Goal: Information Seeking & Learning: Learn about a topic

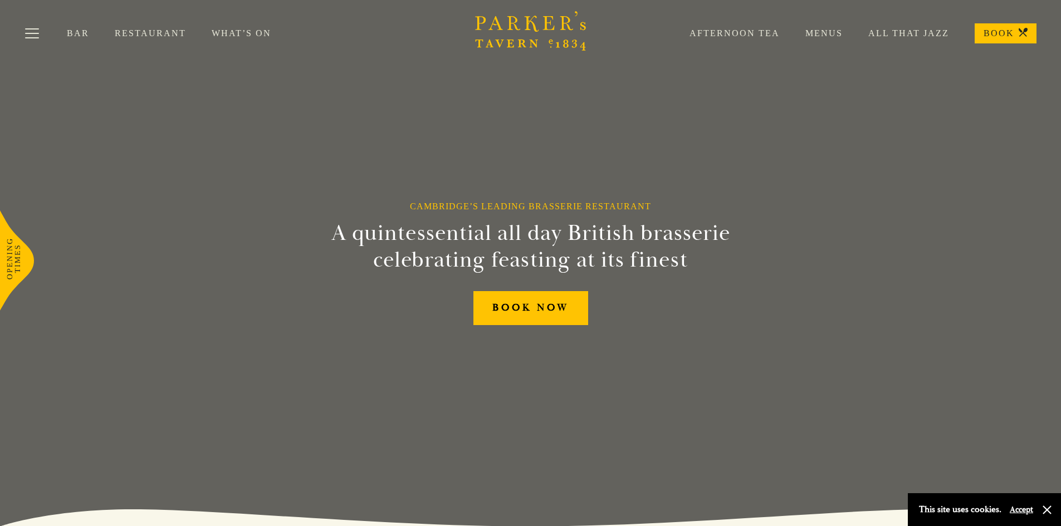
click at [737, 31] on link "Afternoon Tea" at bounding box center [722, 33] width 116 height 11
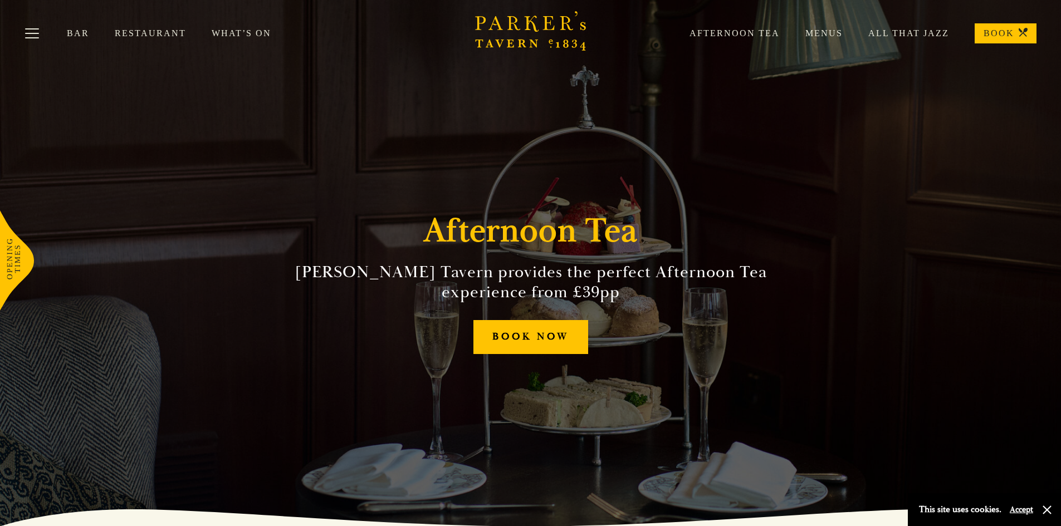
click at [154, 30] on link "Restaurant" at bounding box center [163, 33] width 97 height 11
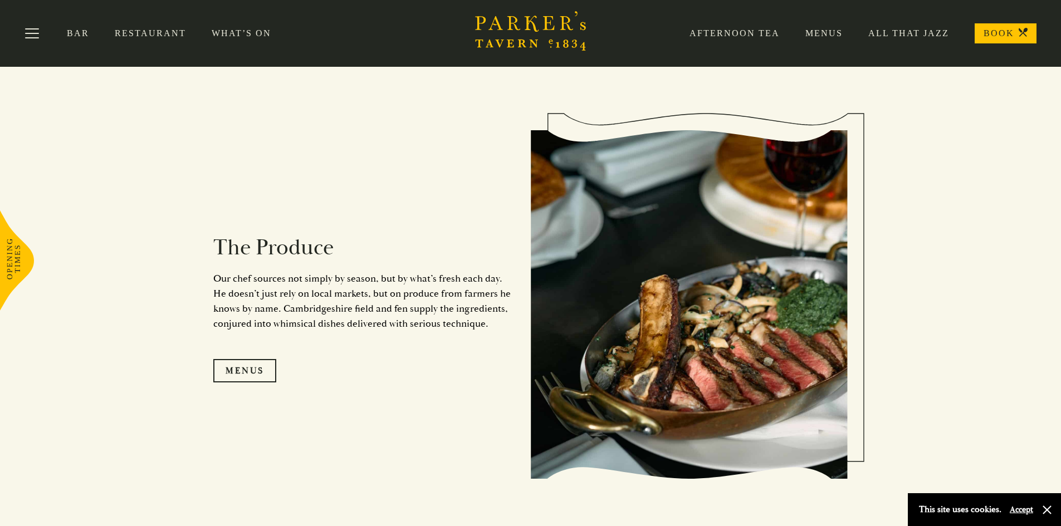
scroll to position [1010, 0]
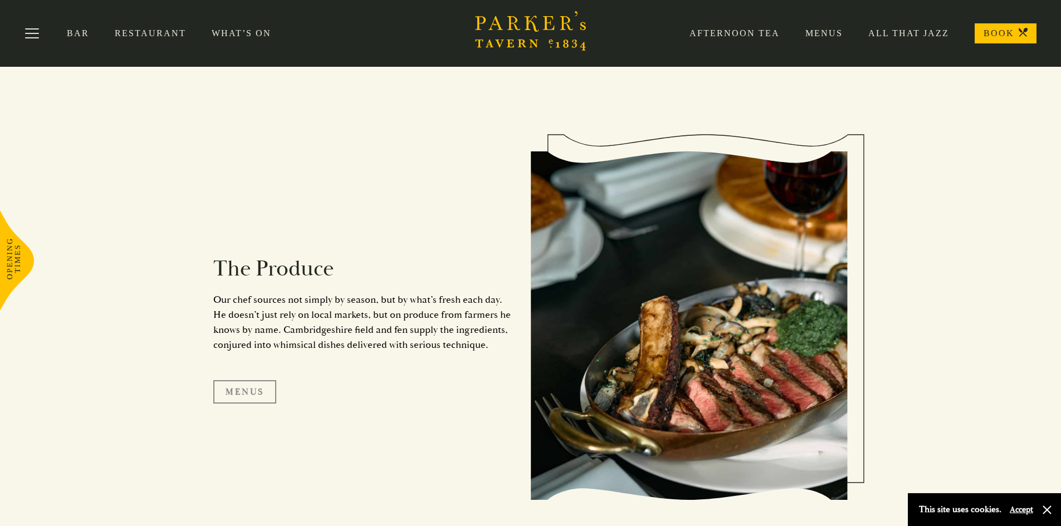
click at [253, 389] on link "Menus" at bounding box center [244, 391] width 63 height 23
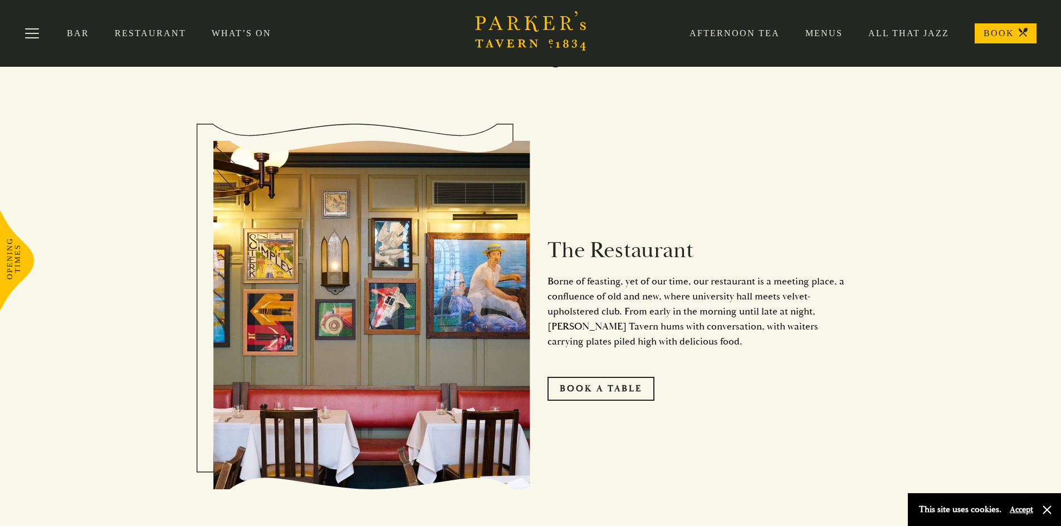
scroll to position [565, 0]
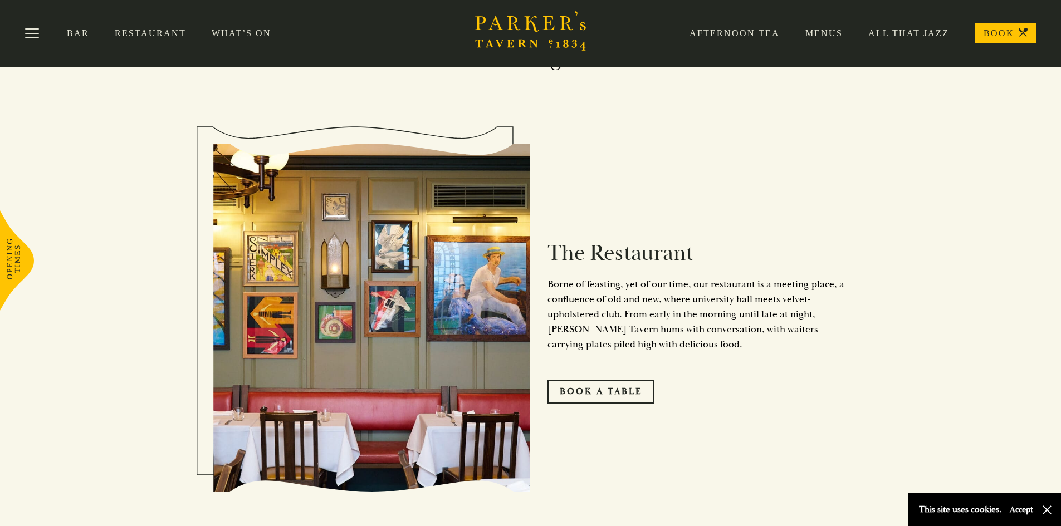
click at [232, 30] on link "What’s On" at bounding box center [254, 33] width 85 height 11
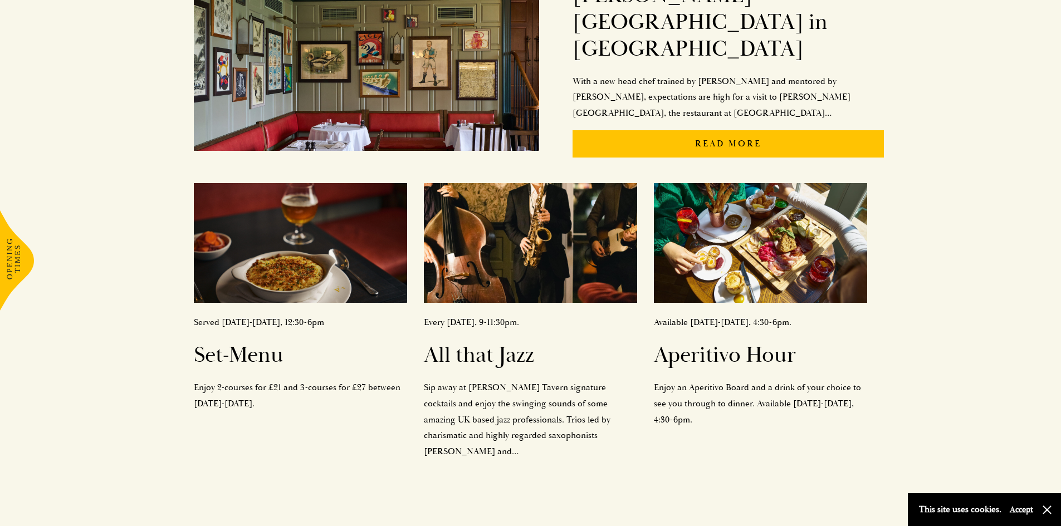
scroll to position [334, 0]
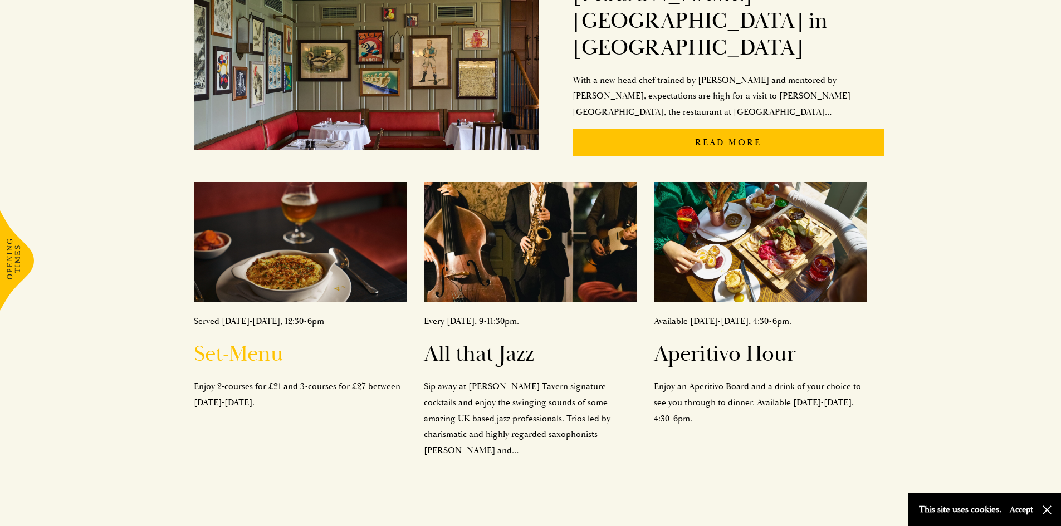
click at [264, 341] on h2 "Set-Menu" at bounding box center [300, 354] width 213 height 27
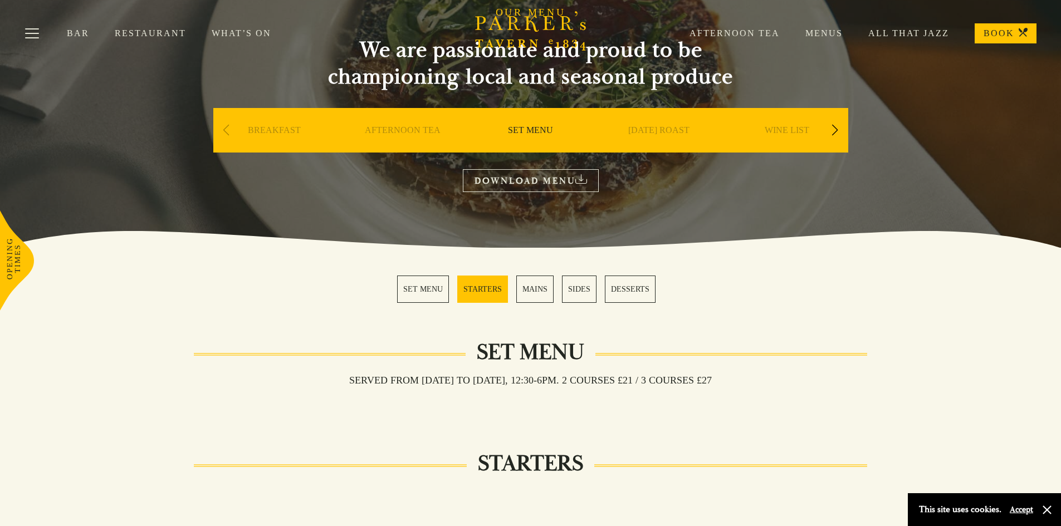
scroll to position [111, 0]
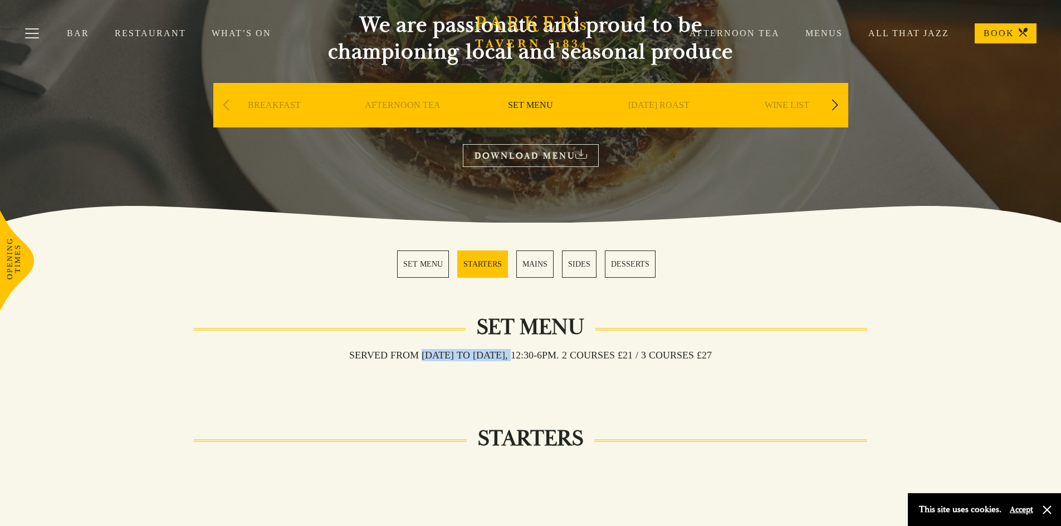
drag, startPoint x: 408, startPoint y: 355, endPoint x: 518, endPoint y: 362, distance: 109.9
click at [518, 363] on div "Served from Monday to Saturday, 12:30-6pm. 2 COURSES £21 / 3 COURSES £27" at bounding box center [531, 373] width 674 height 21
click at [1023, 508] on button "Accept" at bounding box center [1020, 509] width 23 height 11
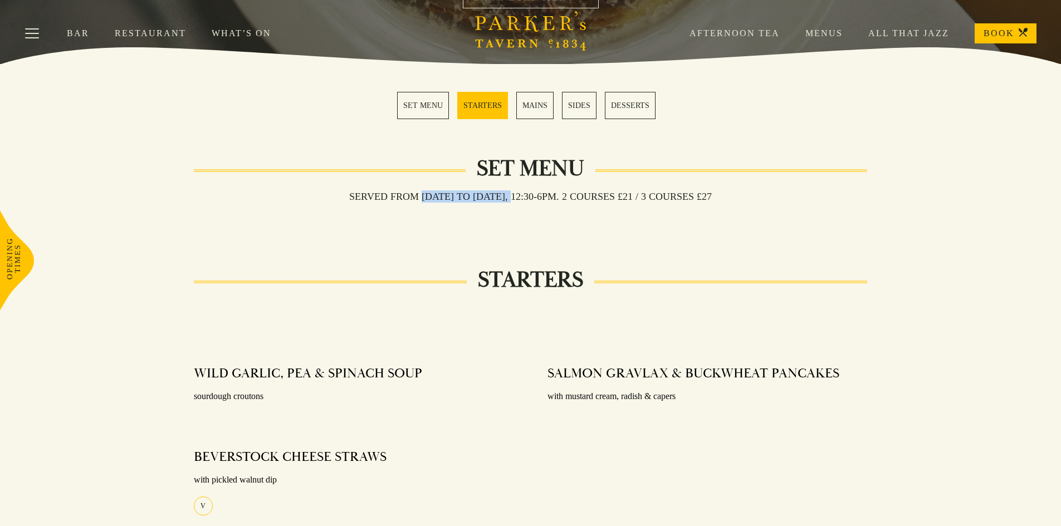
scroll to position [278, 0]
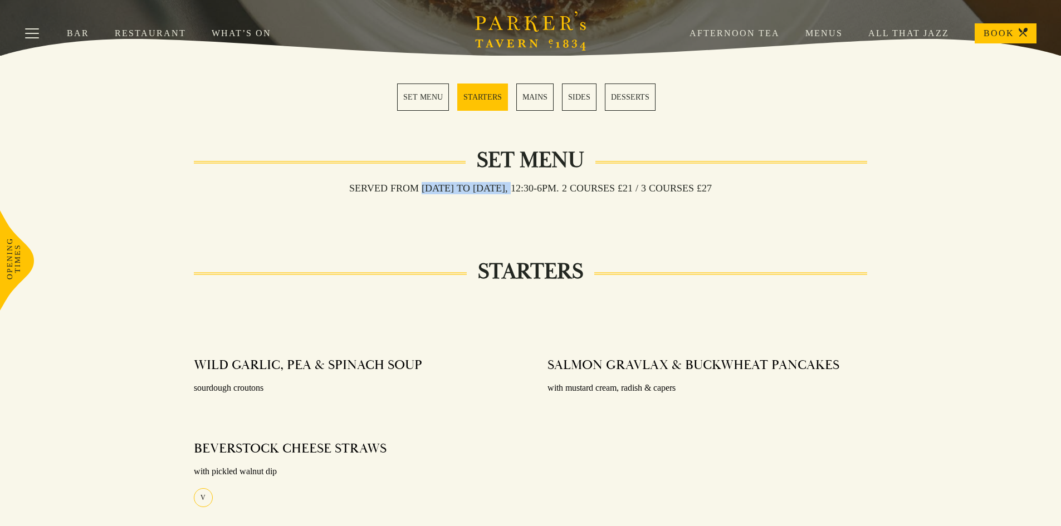
drag, startPoint x: 726, startPoint y: 185, endPoint x: 656, endPoint y: 191, distance: 70.4
click at [656, 191] on h3 "Served from Monday to Saturday, 12:30-6pm. 2 COURSES £21 / 3 COURSES £27" at bounding box center [530, 188] width 385 height 12
